Goal: Information Seeking & Learning: Find specific page/section

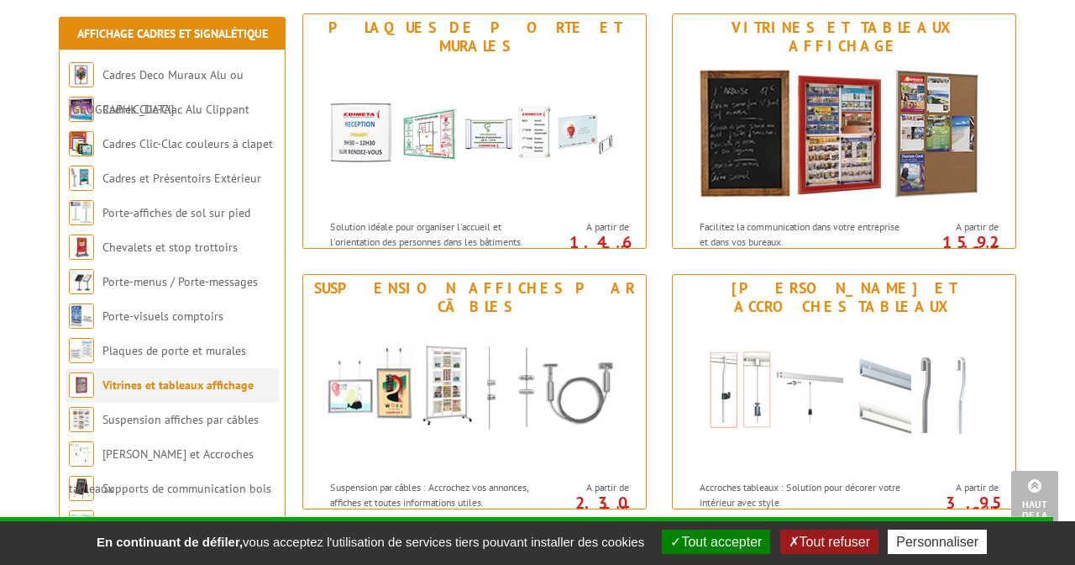
scroll to position [1318, 0]
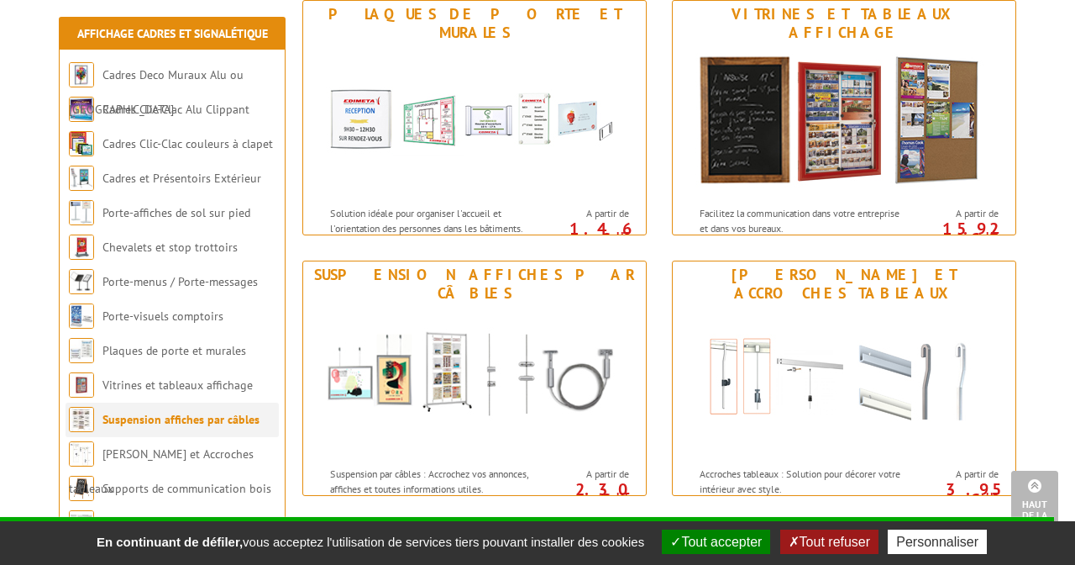
click at [150, 414] on link "Suspension affiches par câbles" at bounding box center [181, 419] width 157 height 15
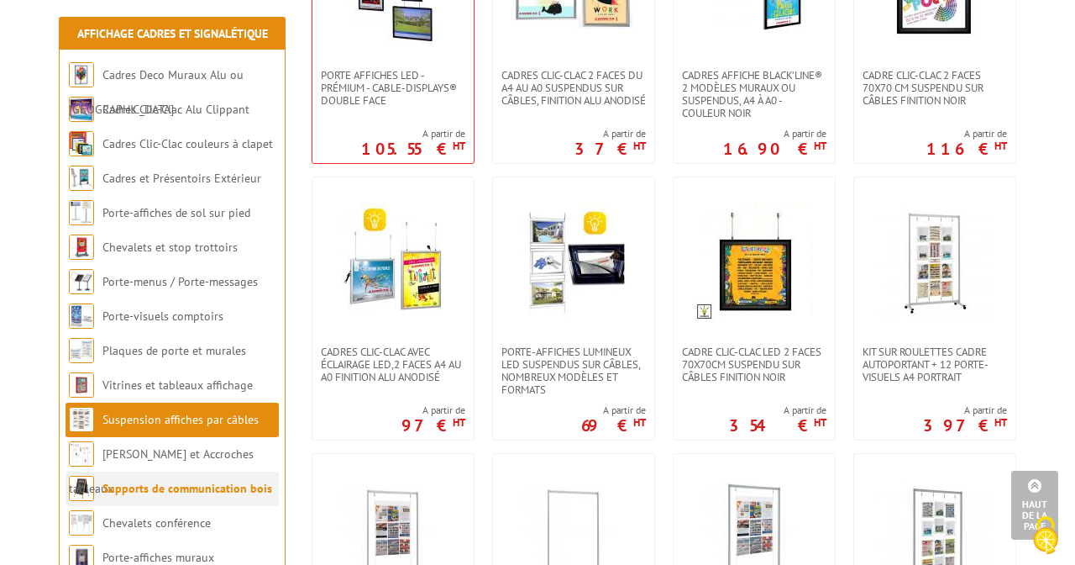
scroll to position [476, 0]
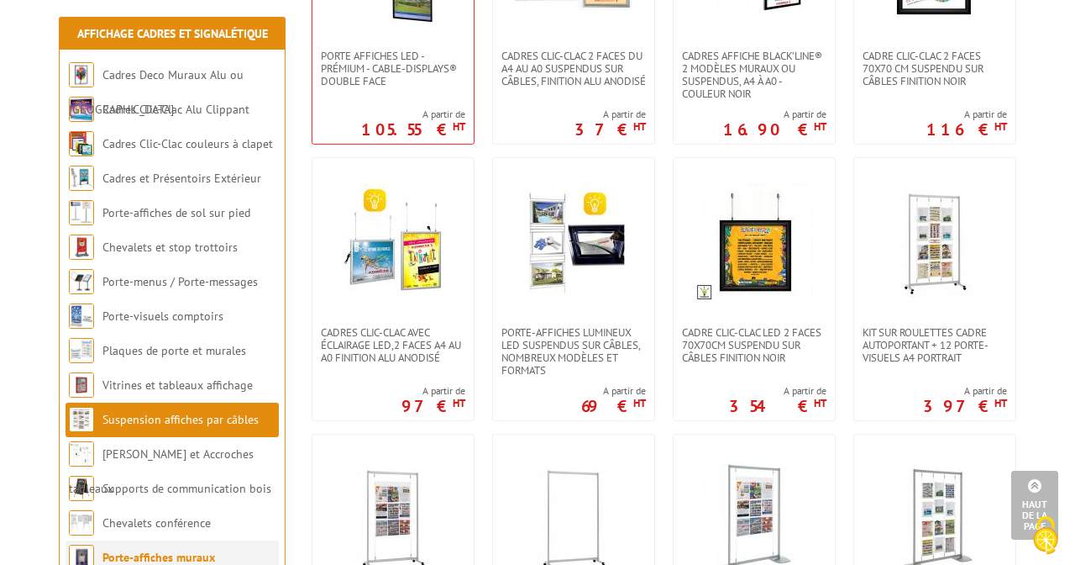
click at [168, 552] on link "Porte-affiches muraux" at bounding box center [159, 556] width 113 height 15
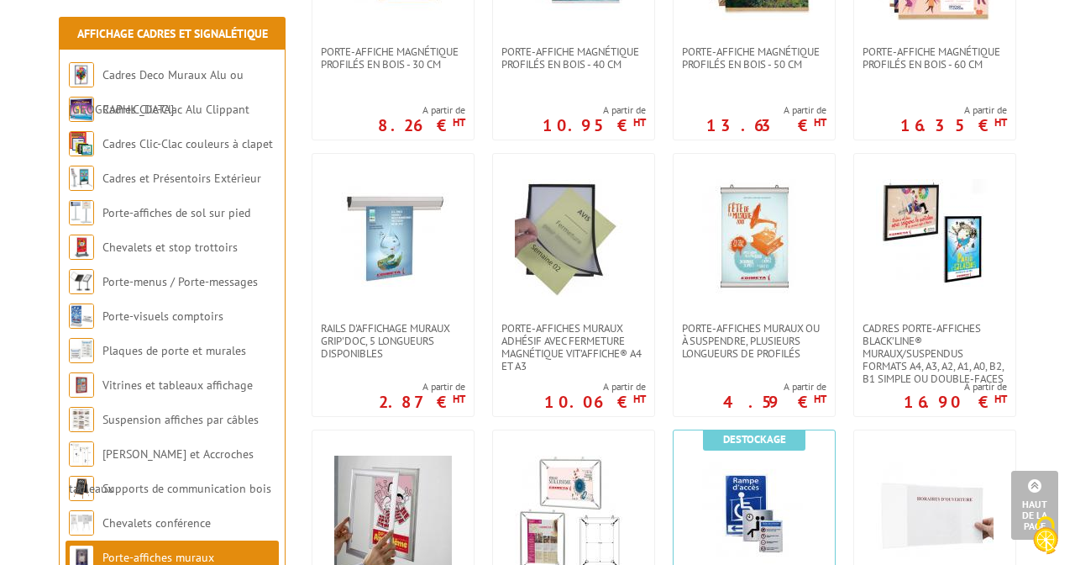
scroll to position [504, 0]
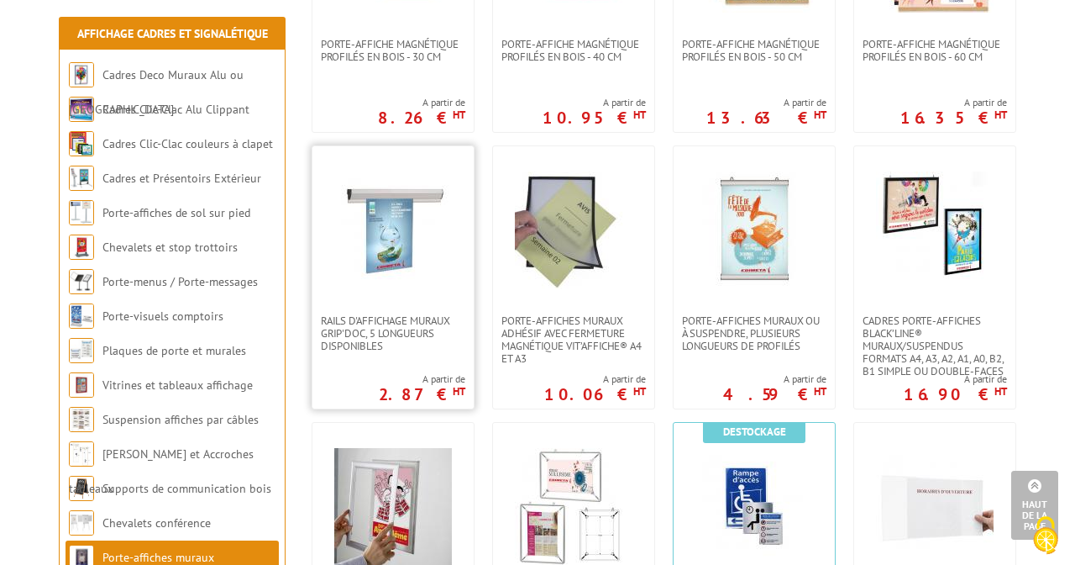
click at [381, 197] on img at bounding box center [393, 230] width 118 height 118
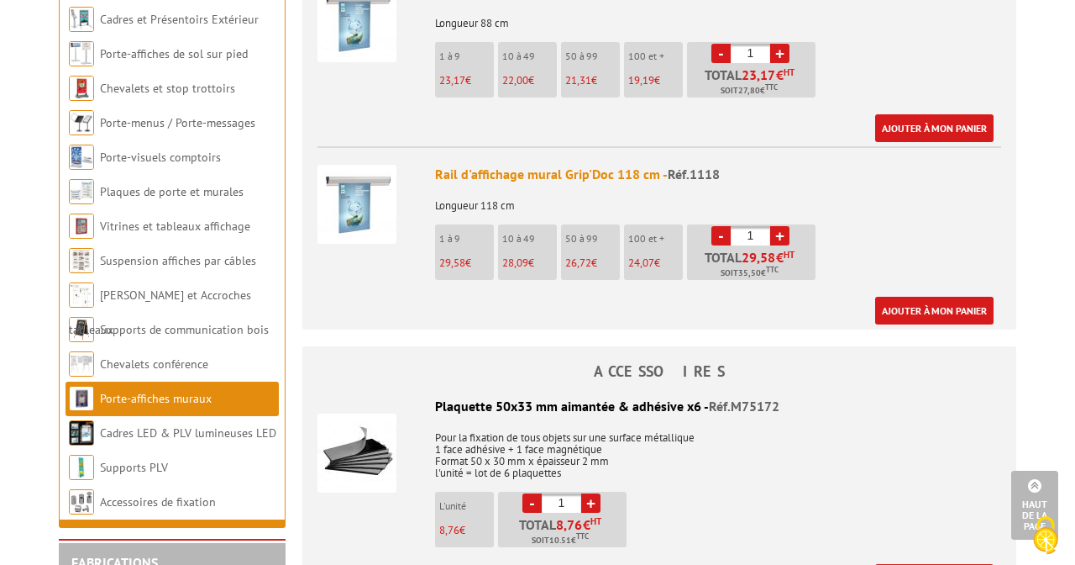
scroll to position [1268, 0]
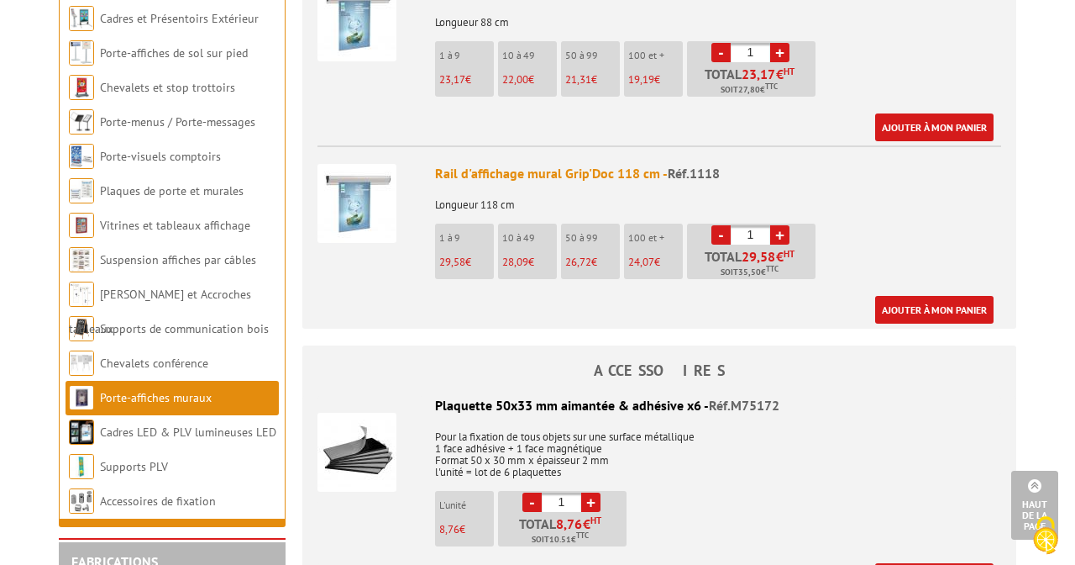
click at [360, 164] on img at bounding box center [357, 203] width 79 height 79
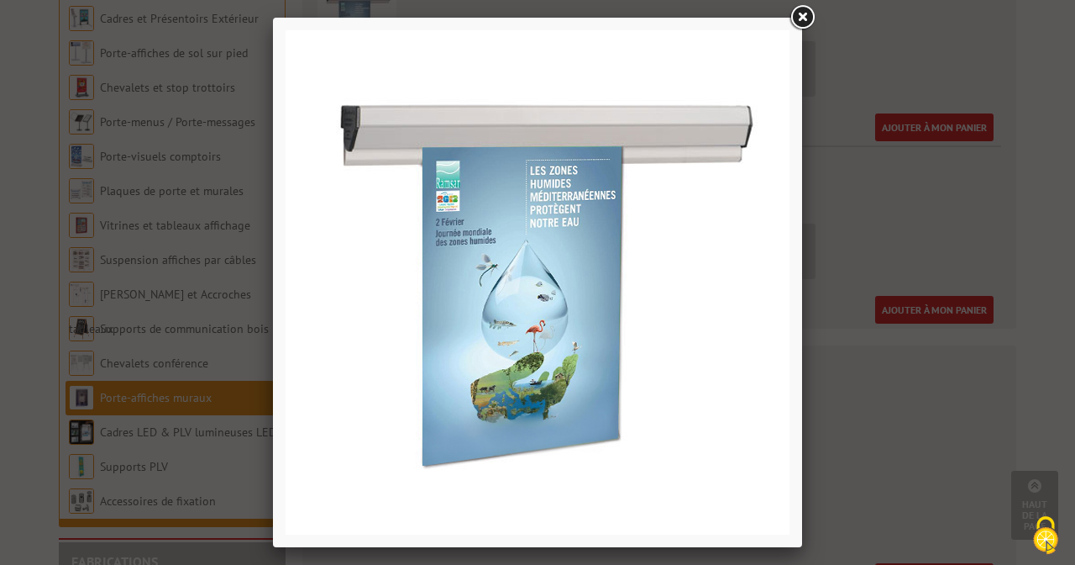
click at [802, 17] on link at bounding box center [802, 18] width 30 height 30
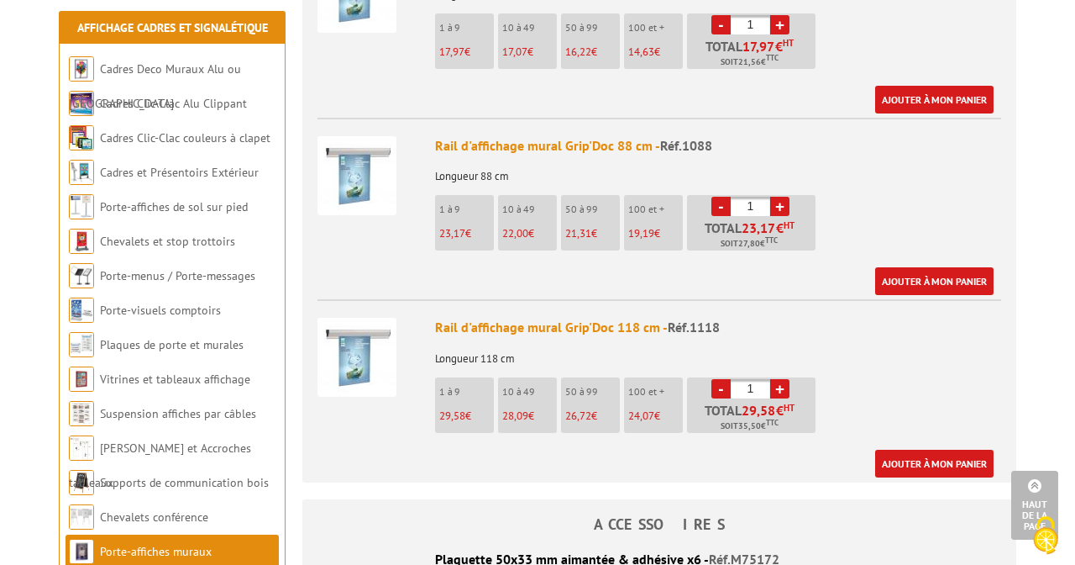
scroll to position [1109, 0]
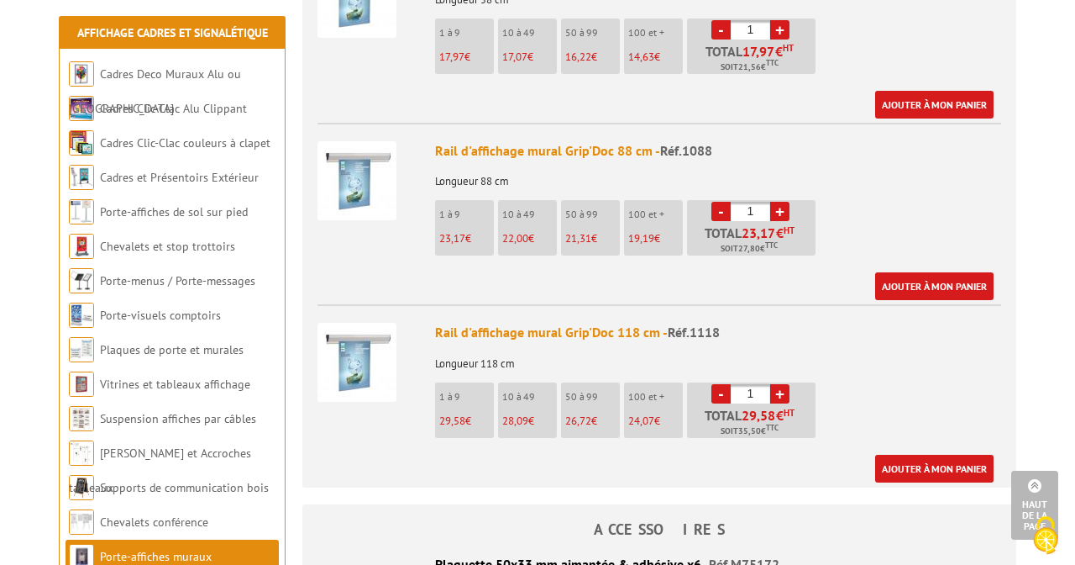
click at [369, 342] on img at bounding box center [357, 362] width 79 height 79
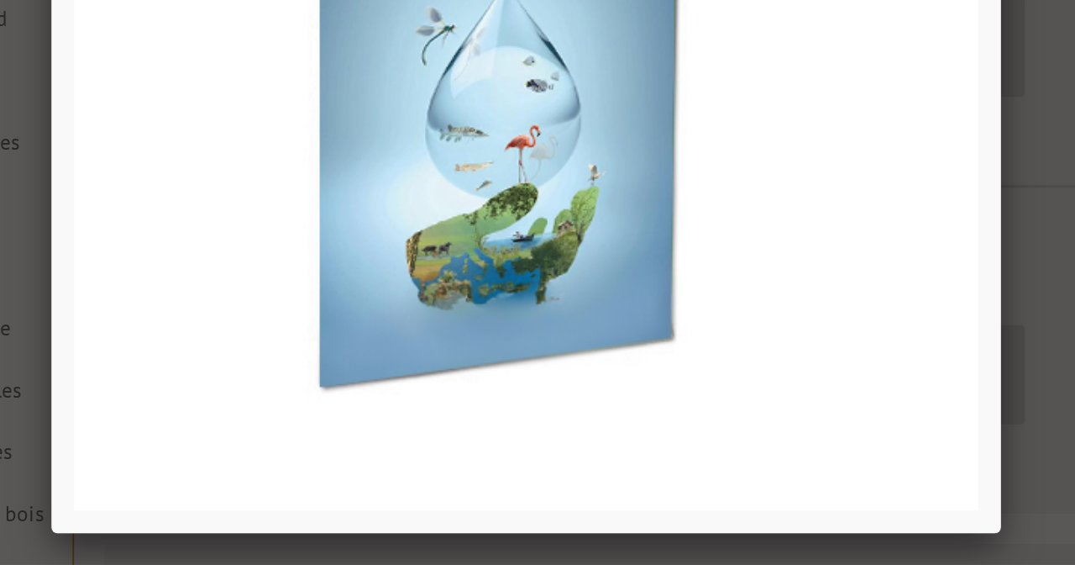
scroll to position [1205, 0]
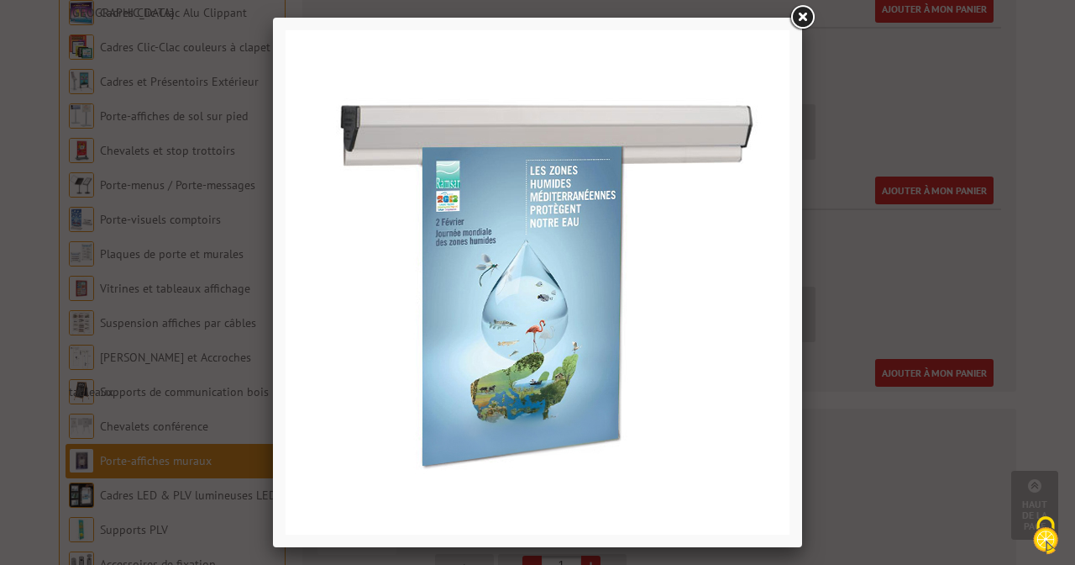
click at [800, 17] on link at bounding box center [802, 18] width 30 height 30
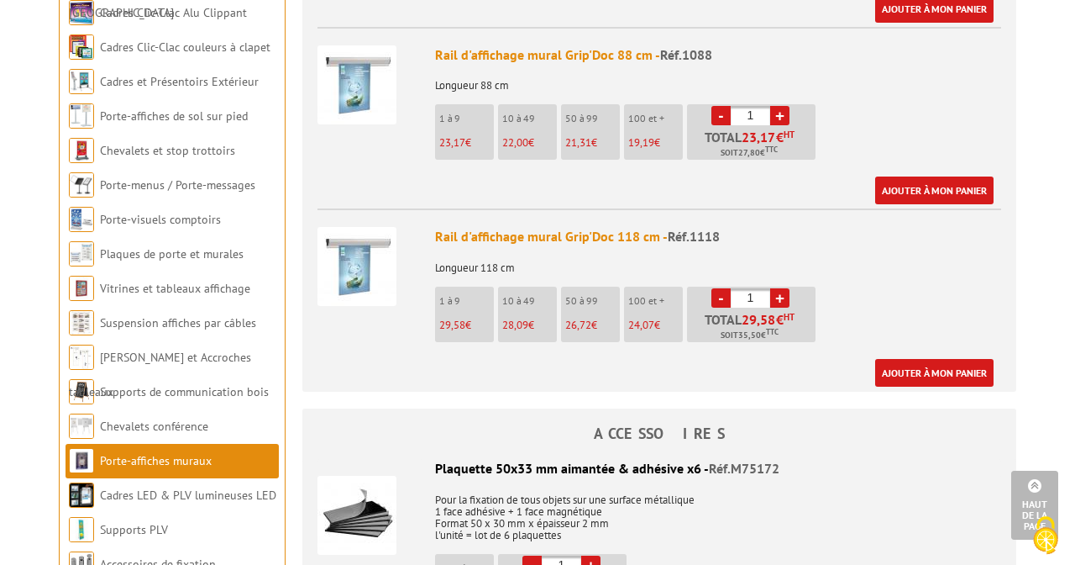
click at [359, 233] on img at bounding box center [357, 266] width 79 height 79
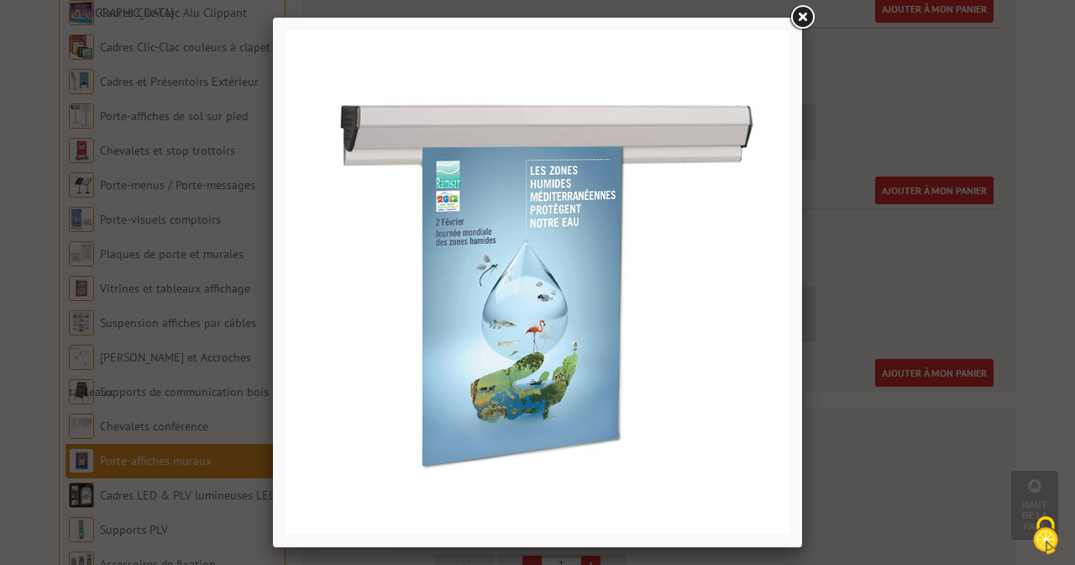
click at [802, 14] on link at bounding box center [802, 18] width 30 height 30
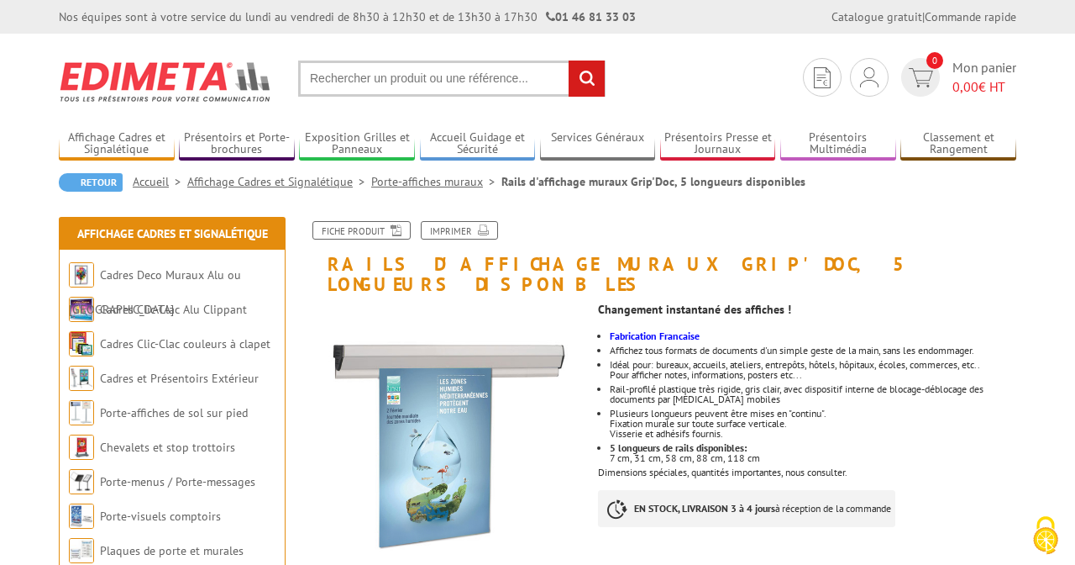
scroll to position [0, 0]
click at [172, 314] on link "Cadres Clic-Clac Alu Clippant" at bounding box center [173, 309] width 147 height 15
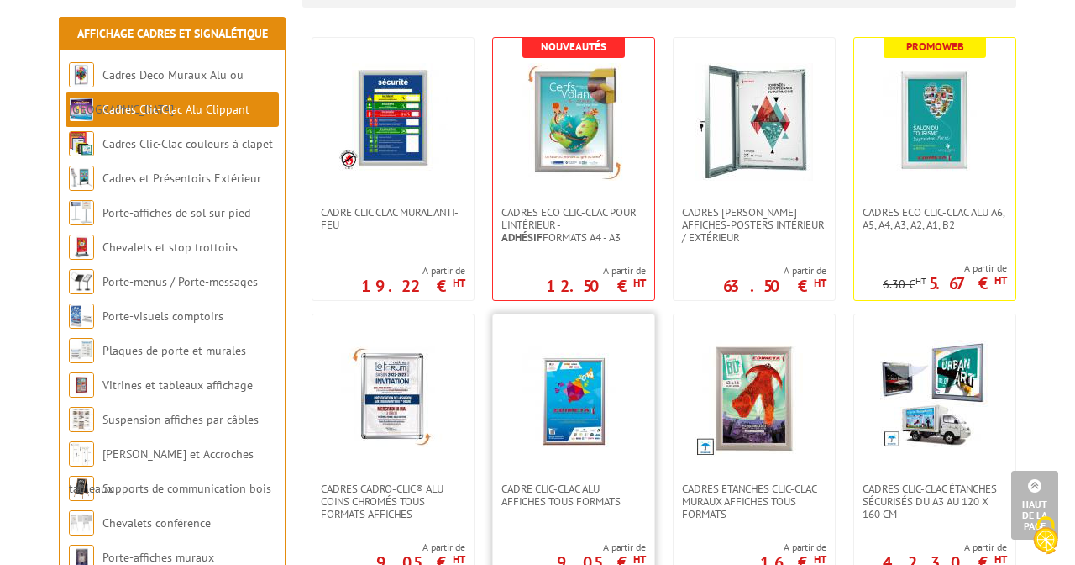
scroll to position [344, 0]
click at [390, 133] on img at bounding box center [393, 117] width 109 height 109
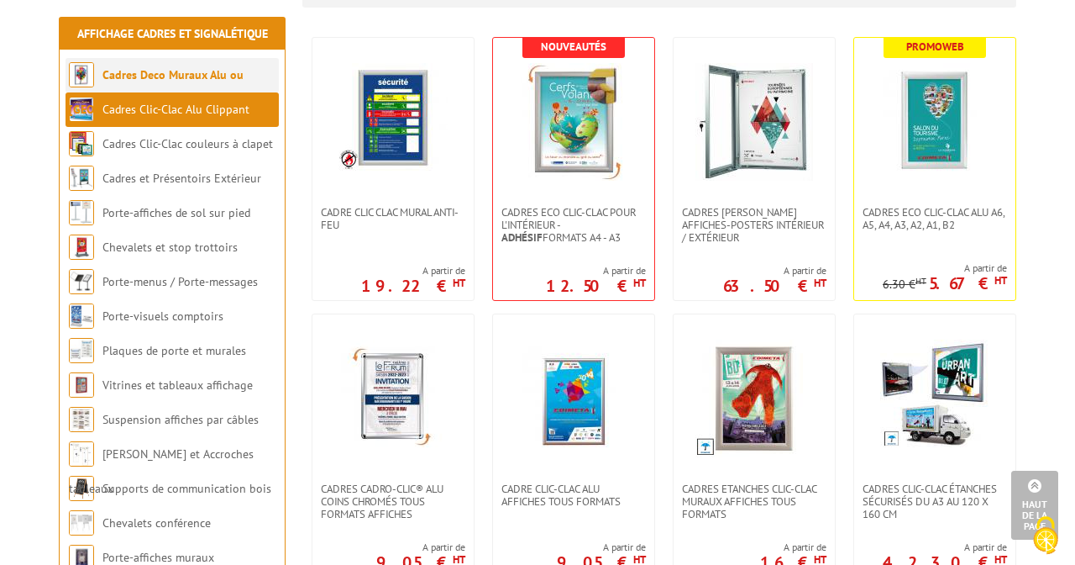
click at [165, 76] on link "Cadres Deco Muraux Alu ou [GEOGRAPHIC_DATA]" at bounding box center [156, 92] width 175 height 50
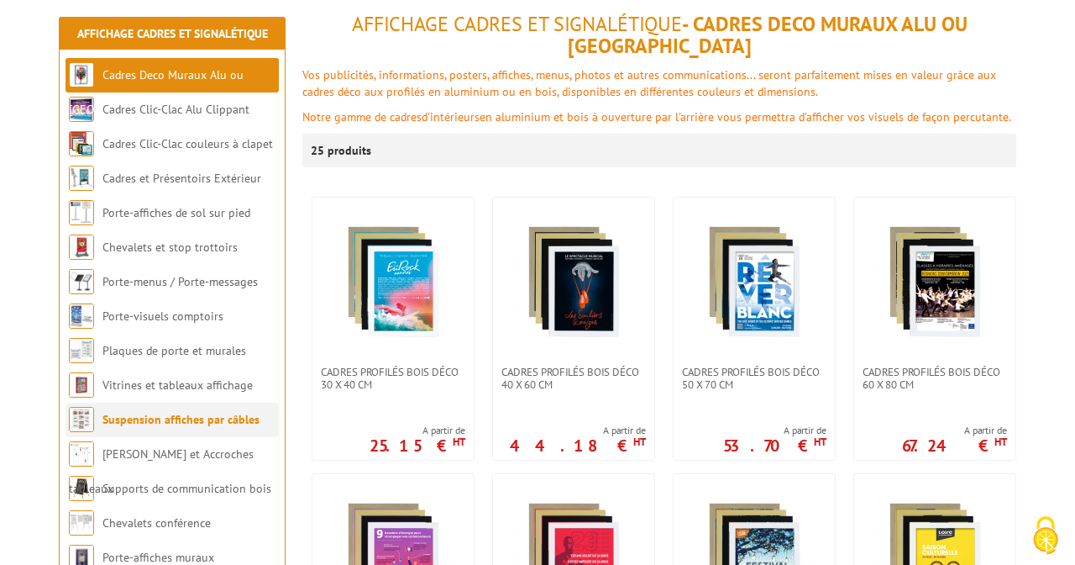
scroll to position [210, 0]
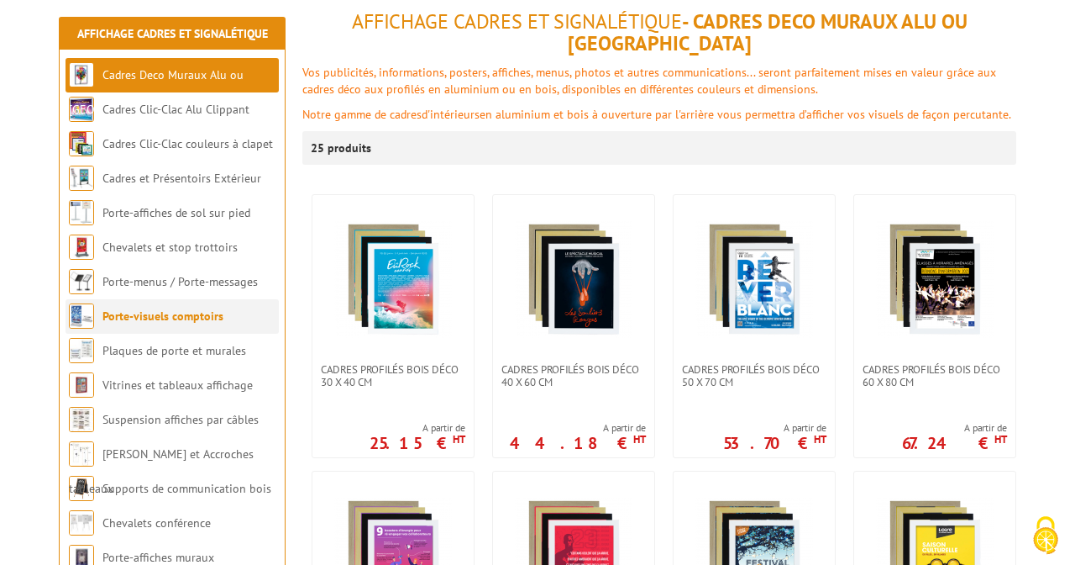
click at [156, 316] on link "Porte-visuels comptoirs" at bounding box center [163, 315] width 121 height 15
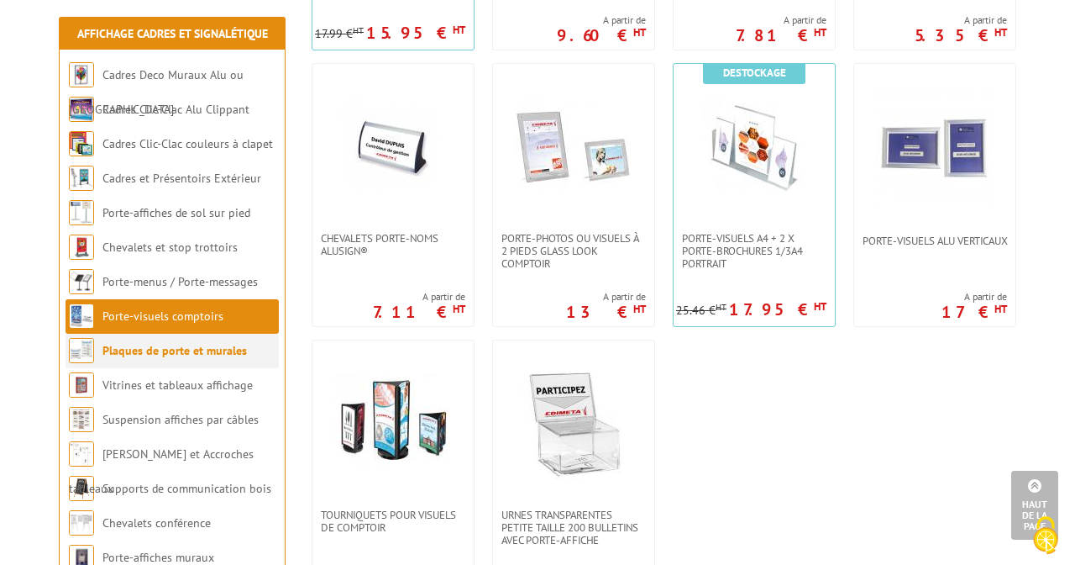
scroll to position [1404, 0]
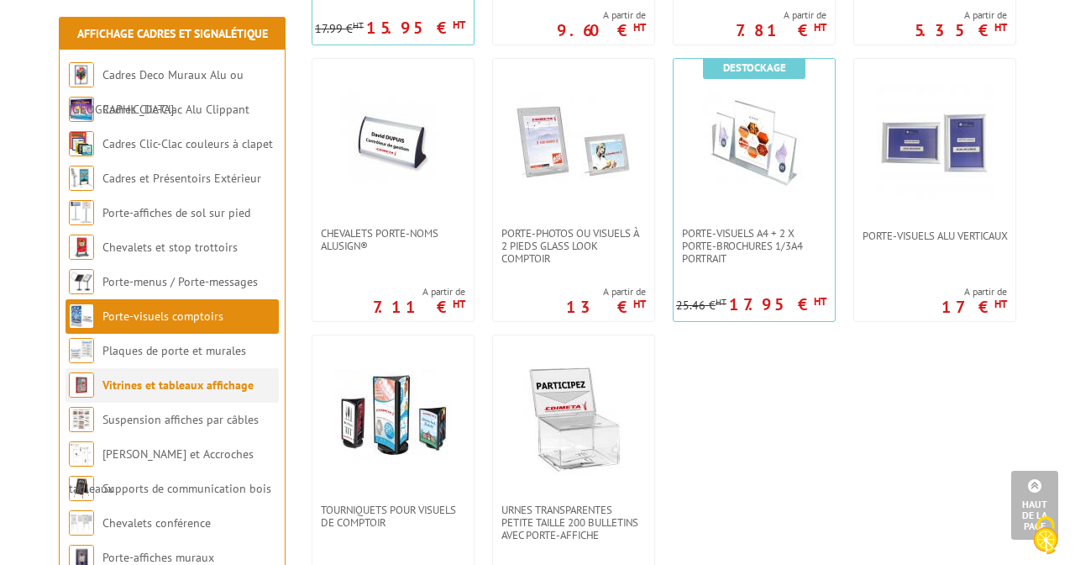
click at [153, 383] on link "Vitrines et tableaux affichage" at bounding box center [178, 384] width 151 height 15
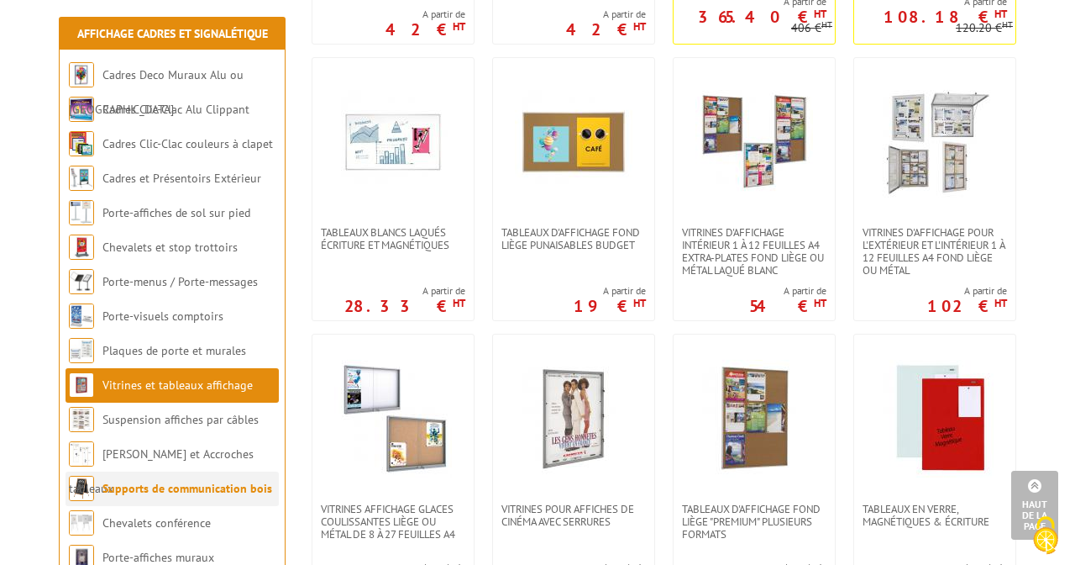
scroll to position [577, 0]
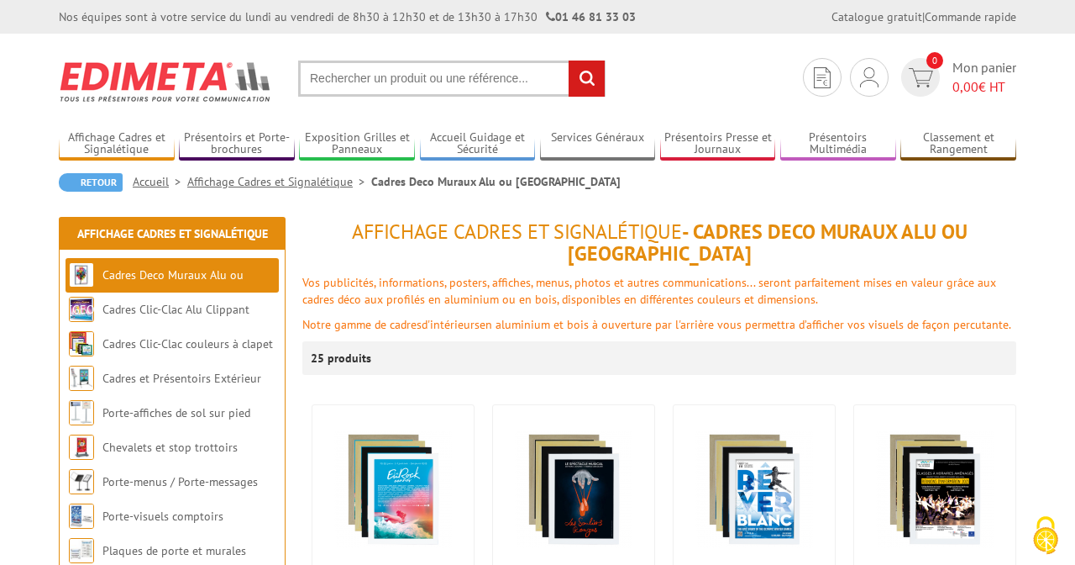
click at [318, 80] on input "text" at bounding box center [452, 78] width 308 height 36
type input "porte affiche flippant suspendu"
click at [584, 72] on input "rechercher" at bounding box center [587, 78] width 36 height 36
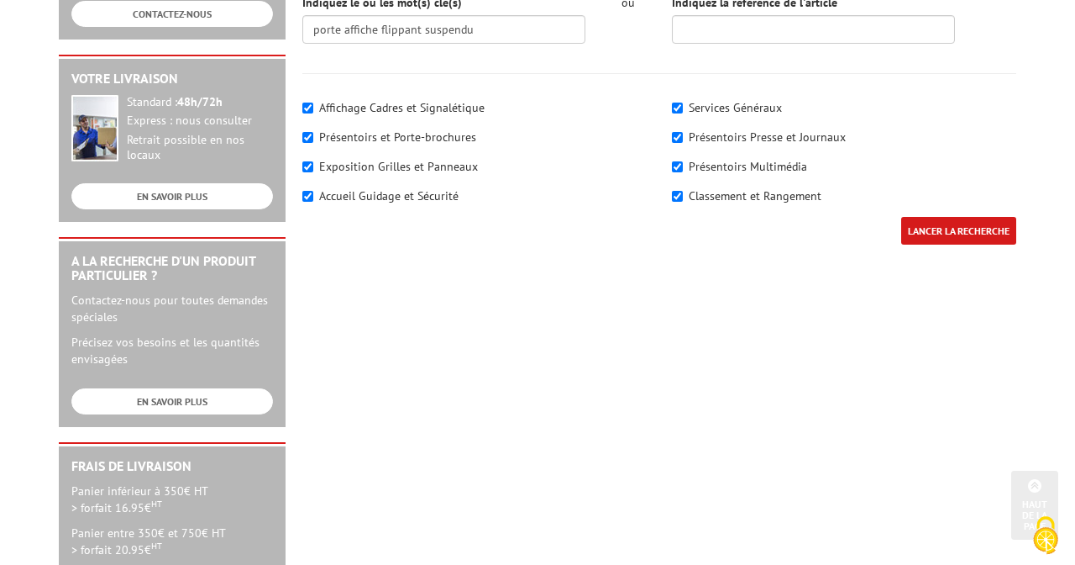
scroll to position [395, 0]
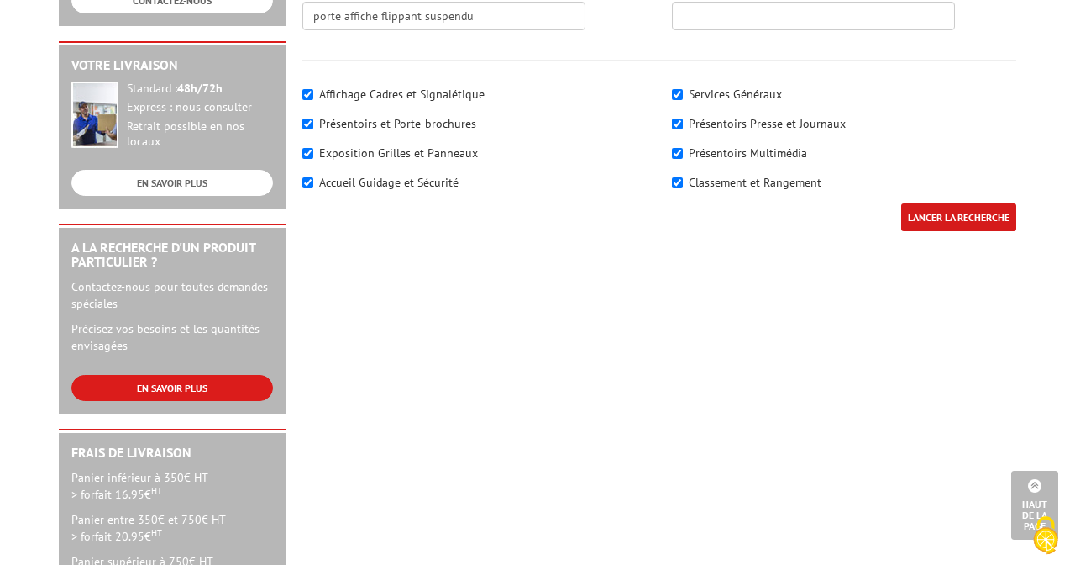
click at [169, 375] on link "EN SAVOIR PLUS" at bounding box center [172, 388] width 202 height 26
